Goal: Task Accomplishment & Management: Use online tool/utility

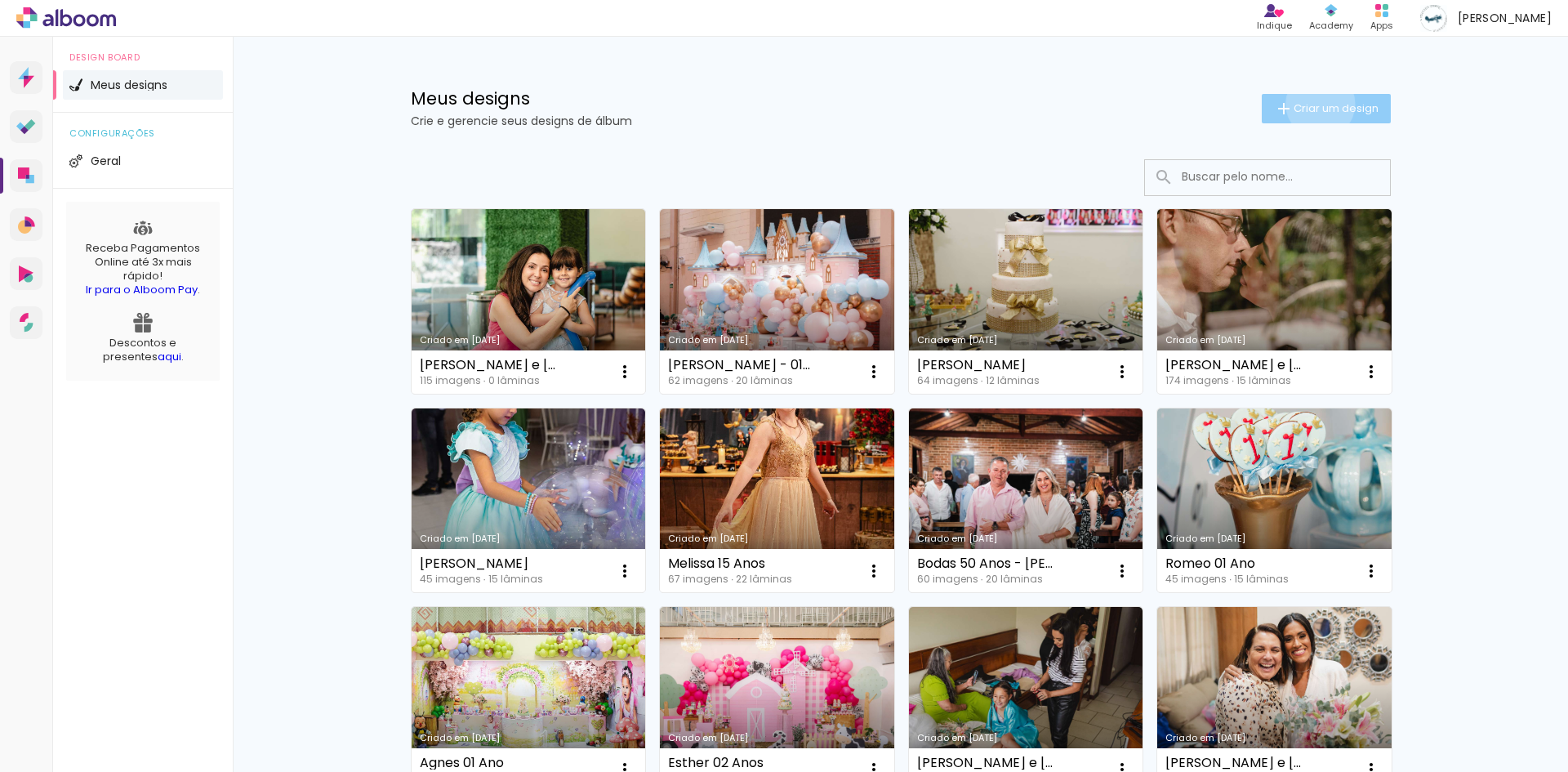
click at [1311, 104] on span "Criar um design" at bounding box center [1336, 108] width 85 height 11
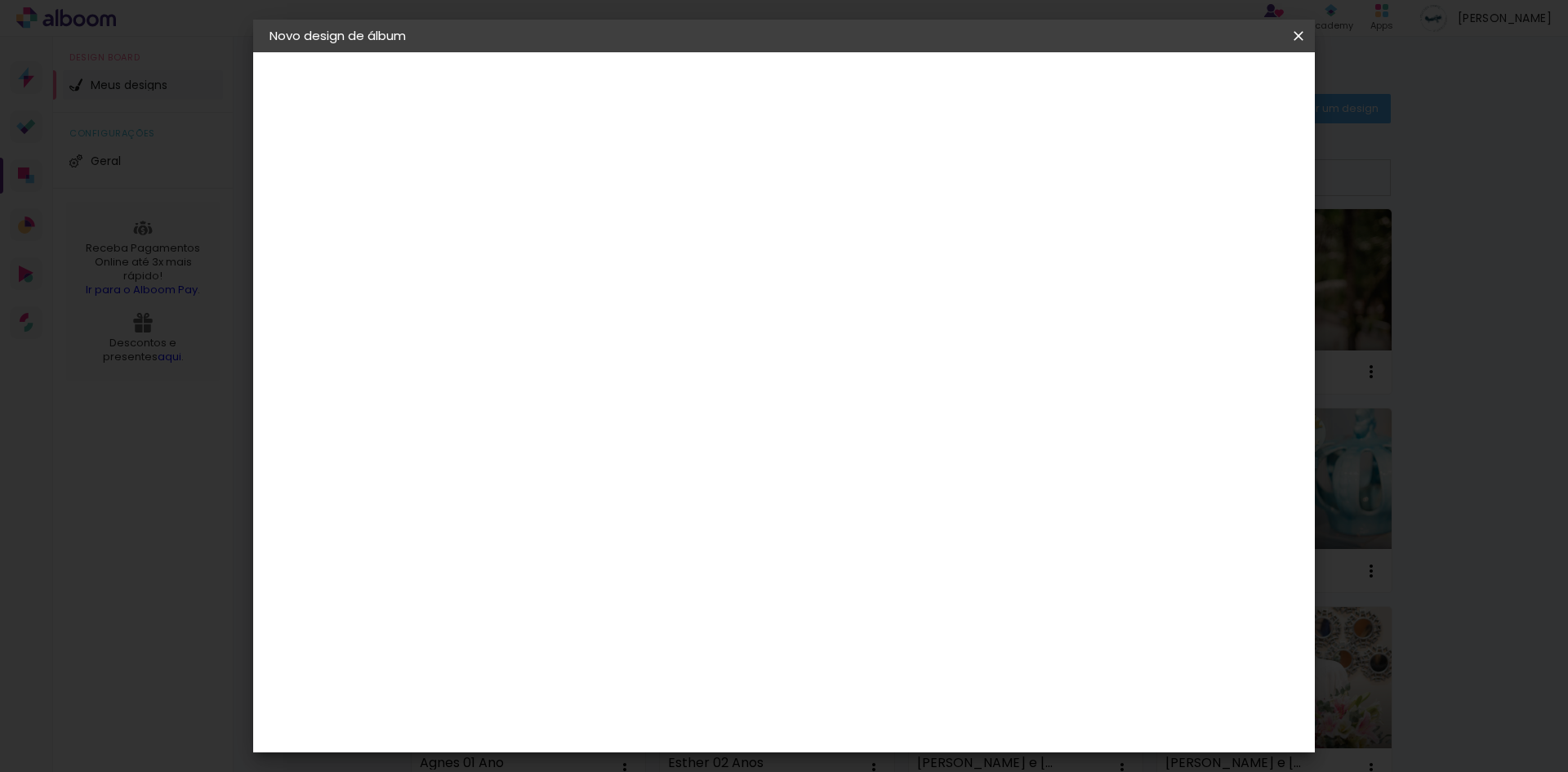
click at [536, 224] on input at bounding box center [536, 220] width 0 height 25
type input "teste"
type paper-input "teste"
click at [0, 0] on slot "Avançar" at bounding box center [0, 0] width 0 height 0
click at [661, 306] on input at bounding box center [578, 310] width 165 height 21
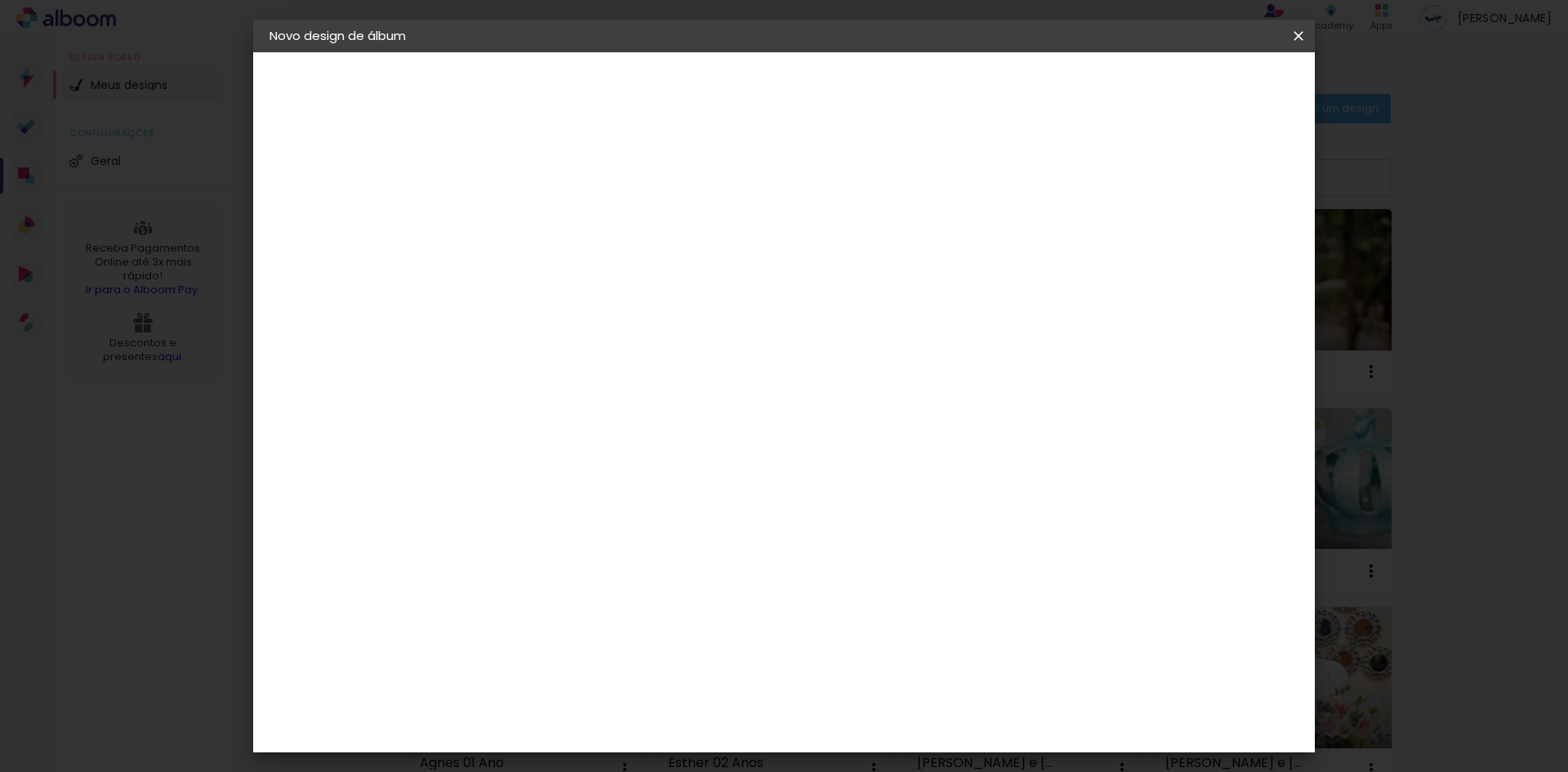
type input "[PERSON_NAME]"
type paper-input "[PERSON_NAME]"
click at [643, 357] on paper-item "[PERSON_NAME]" at bounding box center [566, 369] width 153 height 36
click at [807, 205] on h3 "Avançado" at bounding box center [735, 200] width 145 height 18
click at [328, 237] on iron-pages "Modelo Escolhendo modelo... Tamanho livre" at bounding box center [358, 238] width 179 height 32
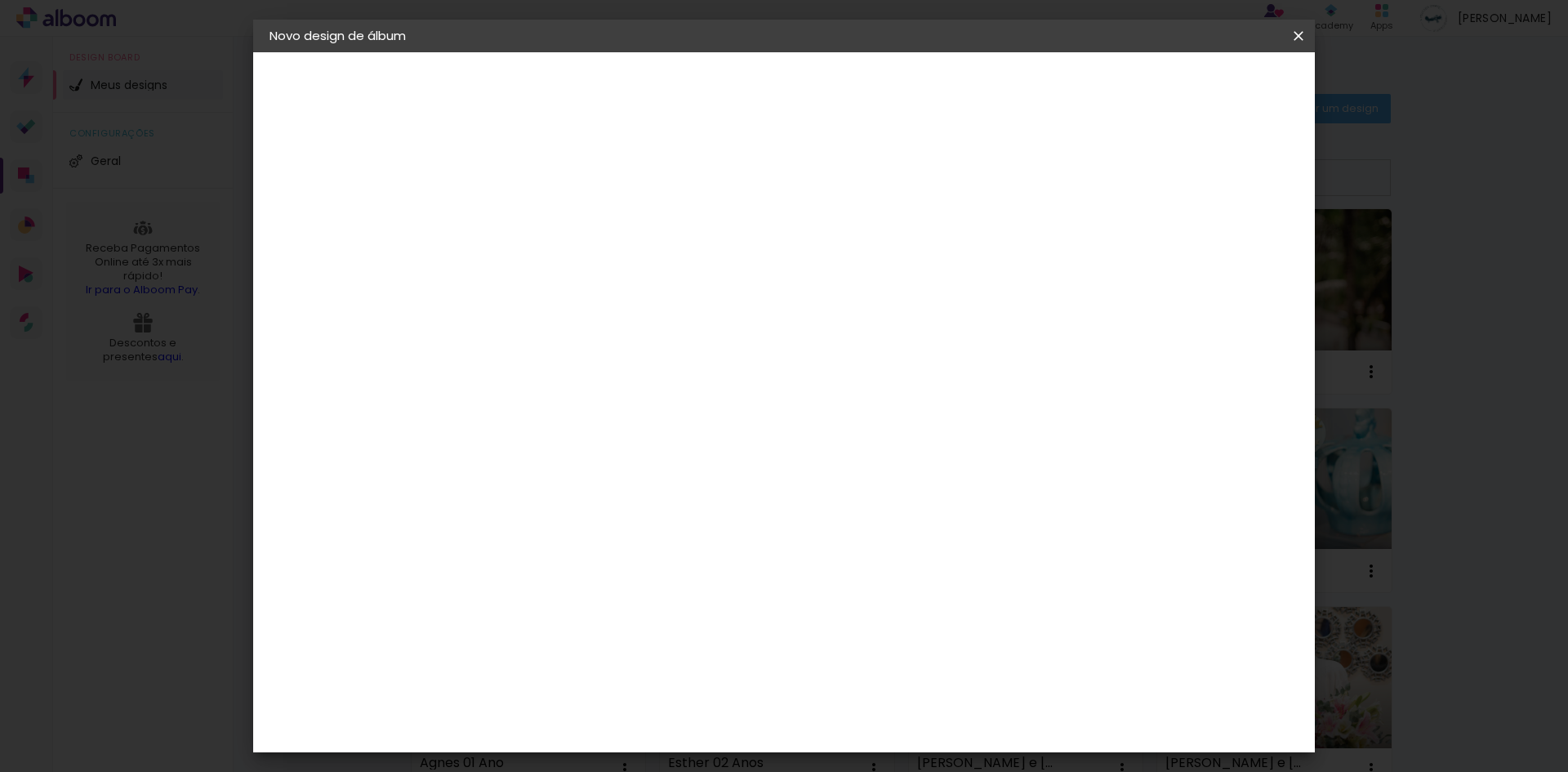
click at [0, 0] on slot "Avançar" at bounding box center [0, 0] width 0 height 0
click at [600, 272] on input "text" at bounding box center [568, 285] width 64 height 25
click at [845, 311] on paper-item "Slim Book" at bounding box center [890, 304] width 327 height 32
type input "Slim Book"
